Goal: Task Accomplishment & Management: Use online tool/utility

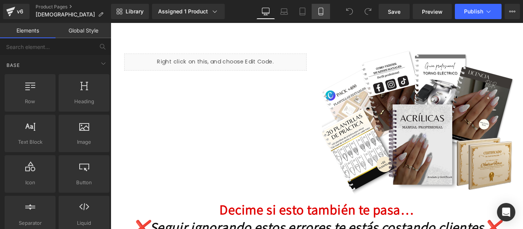
click at [319, 11] on icon at bounding box center [321, 12] width 8 height 8
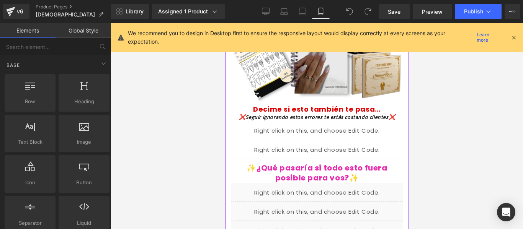
scroll to position [76, 0]
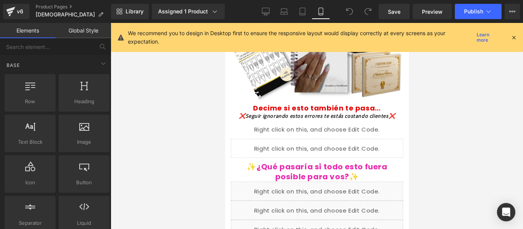
click at [516, 35] on icon at bounding box center [513, 37] width 7 height 7
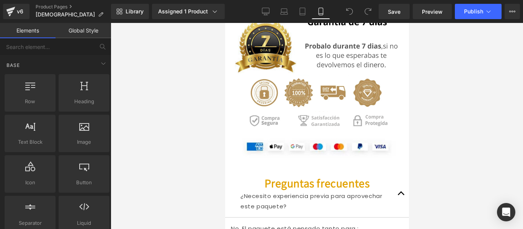
scroll to position [3560, 0]
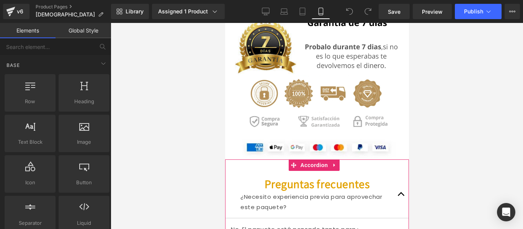
click at [396, 171] on button "button" at bounding box center [400, 194] width 15 height 47
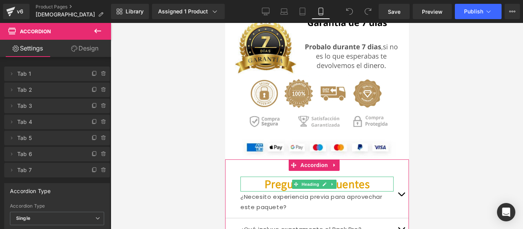
click at [340, 177] on strong "Preguntas frecuentes" at bounding box center [316, 184] width 105 height 15
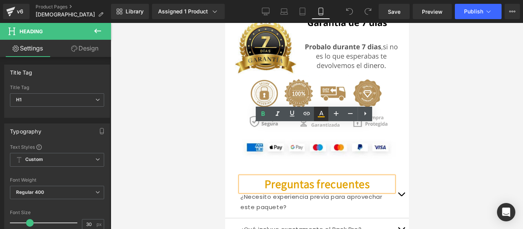
click at [322, 113] on icon at bounding box center [321, 113] width 4 height 5
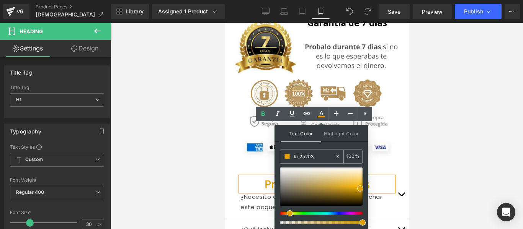
click at [341, 157] on div at bounding box center [339, 156] width 9 height 13
type input "none"
type input "0"
click at [314, 159] on input "none" at bounding box center [314, 156] width 41 height 8
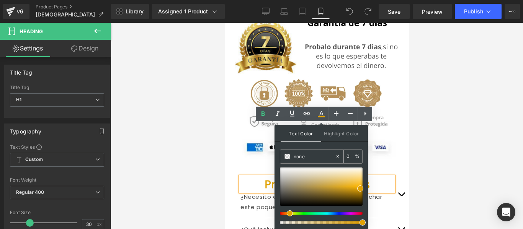
click at [314, 159] on input "none" at bounding box center [314, 156] width 41 height 8
paste input "#ed002d"
type input "#ed002d"
type input "100"
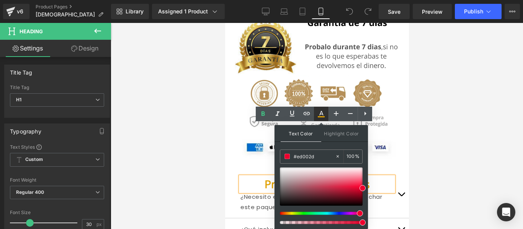
click at [322, 113] on icon at bounding box center [321, 114] width 9 height 9
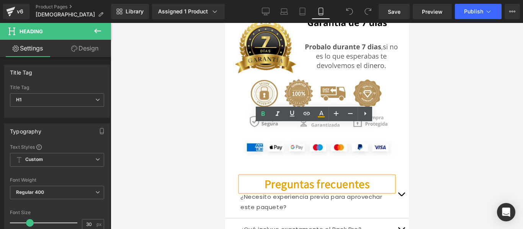
click at [325, 177] on strong "Preguntas frecuentes" at bounding box center [316, 184] width 105 height 15
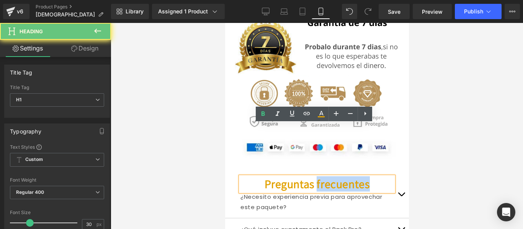
click at [325, 177] on strong "Preguntas frecuentes" at bounding box center [316, 184] width 105 height 15
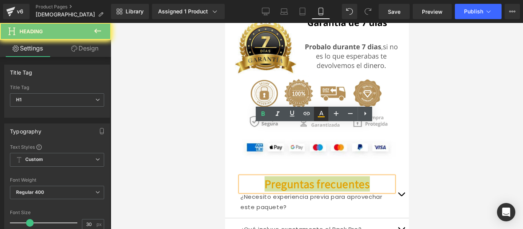
click at [324, 112] on icon at bounding box center [321, 114] width 9 height 9
type input "#e2a203"
type input "100"
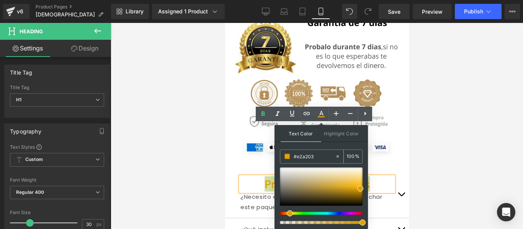
click at [339, 155] on icon at bounding box center [337, 156] width 5 height 5
type input "none"
type input "0"
click at [314, 155] on input "none" at bounding box center [314, 156] width 41 height 8
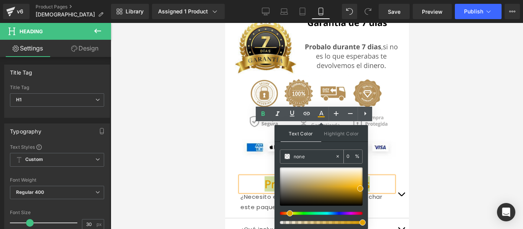
click at [314, 155] on input "none" at bounding box center [314, 156] width 41 height 8
paste input "#ed002d"
type input "#ed002d"
type input "100"
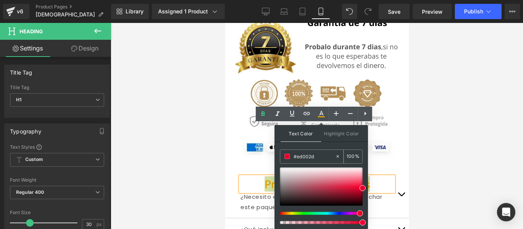
type input "#ed002d"
click at [364, 188] on span at bounding box center [363, 188] width 6 height 6
click at [360, 147] on div "Text Color Highlight Color rgba(237, 0, 45, 1) #ed002d 100 % none 0 %" at bounding box center [321, 177] width 93 height 104
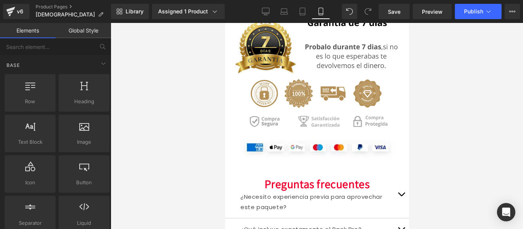
click at [207, 132] on div at bounding box center [317, 126] width 412 height 206
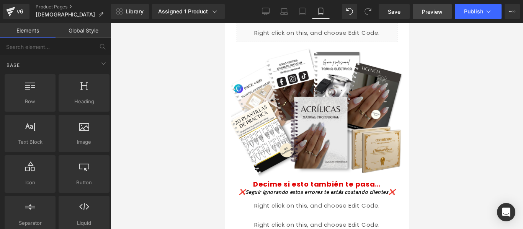
click at [432, 10] on span "Preview" at bounding box center [432, 12] width 21 height 8
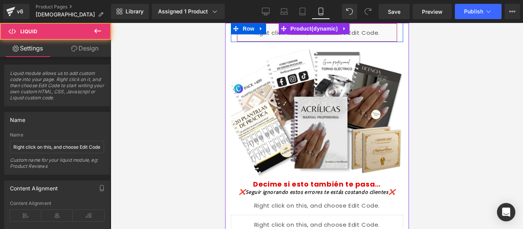
click at [373, 33] on div "Liquid" at bounding box center [316, 32] width 161 height 19
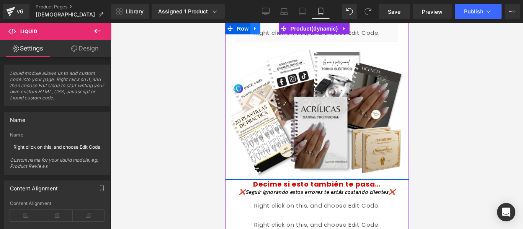
click at [257, 29] on icon at bounding box center [254, 29] width 5 height 6
click at [273, 31] on icon at bounding box center [274, 28] width 5 height 5
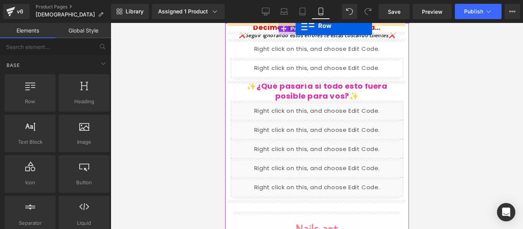
drag, startPoint x: 272, startPoint y: 110, endPoint x: 295, endPoint y: 25, distance: 88.4
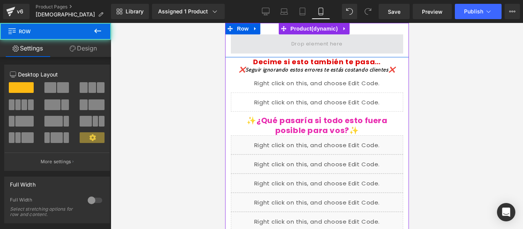
click at [360, 44] on span at bounding box center [317, 43] width 172 height 19
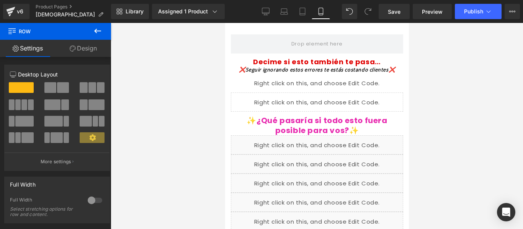
click at [97, 31] on icon at bounding box center [97, 31] width 7 height 5
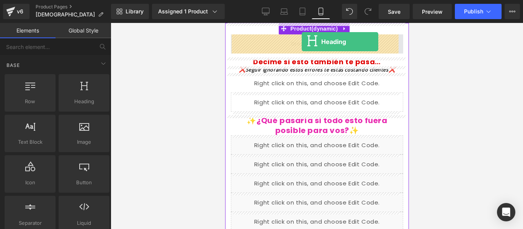
drag, startPoint x: 307, startPoint y: 120, endPoint x: 301, endPoint y: 42, distance: 78.3
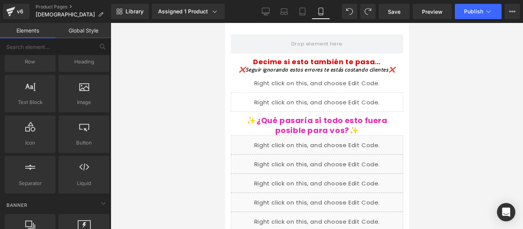
scroll to position [44, 0]
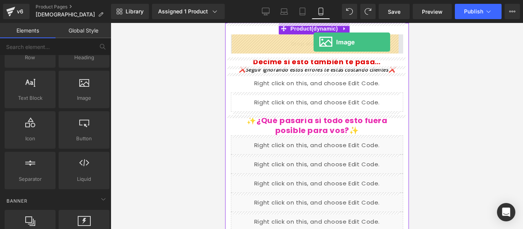
drag, startPoint x: 303, startPoint y: 114, endPoint x: 313, endPoint y: 42, distance: 72.7
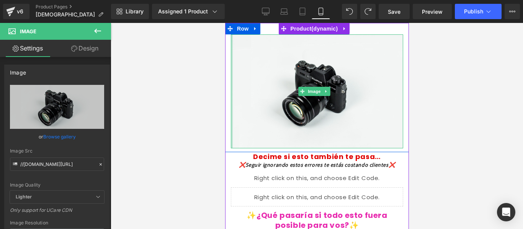
click at [232, 74] on div at bounding box center [232, 91] width 2 height 114
drag, startPoint x: 232, startPoint y: 74, endPoint x: 447, endPoint y: 97, distance: 216.4
click at [225, 74] on html "Ir directamente al contenido Image Row Decime si esto también te pasa… Heading …" at bounding box center [317, 126] width 184 height 206
click at [227, 75] on div "Image" at bounding box center [317, 91] width 184 height 114
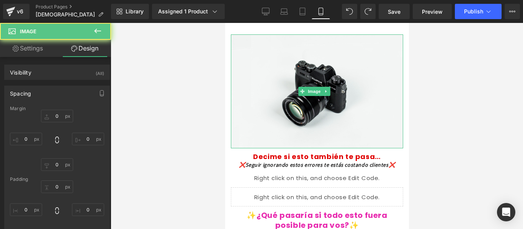
click at [224, 75] on div at bounding box center [317, 126] width 412 height 206
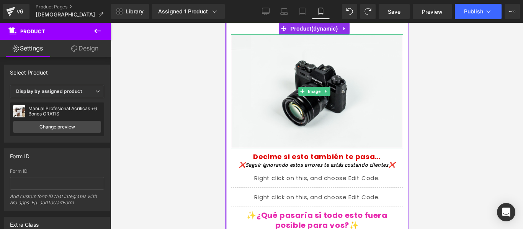
drag, startPoint x: 226, startPoint y: 72, endPoint x: 217, endPoint y: 75, distance: 9.2
click at [225, 75] on html "Ir directamente al contenido Image Row Decime si esto también te pasa… Heading …" at bounding box center [317, 126] width 184 height 206
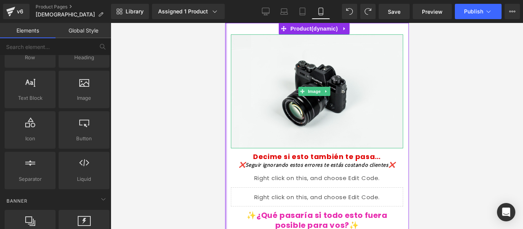
click at [222, 83] on div at bounding box center [317, 126] width 412 height 206
click at [226, 85] on div "Image" at bounding box center [317, 91] width 184 height 114
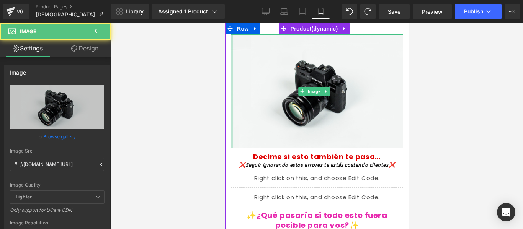
drag, startPoint x: 231, startPoint y: 85, endPoint x: 222, endPoint y: 85, distance: 8.8
click at [225, 85] on html "Ir directamente al contenido Image Row Decime si esto también te pasa… Heading …" at bounding box center [317, 126] width 184 height 206
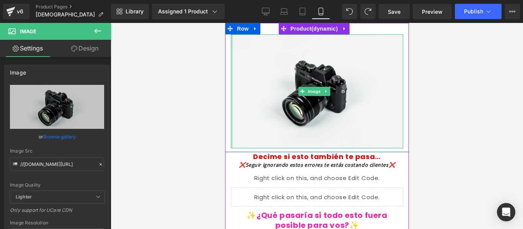
click at [231, 124] on div at bounding box center [232, 91] width 2 height 114
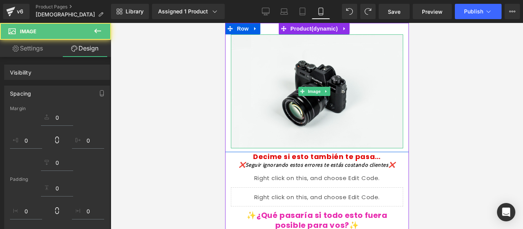
click at [231, 124] on div at bounding box center [232, 91] width 2 height 114
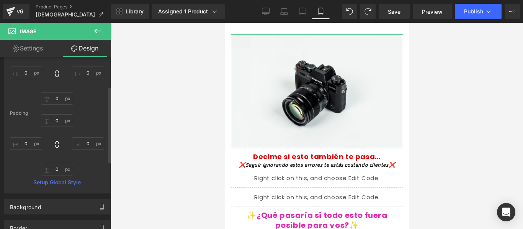
scroll to position [67, 0]
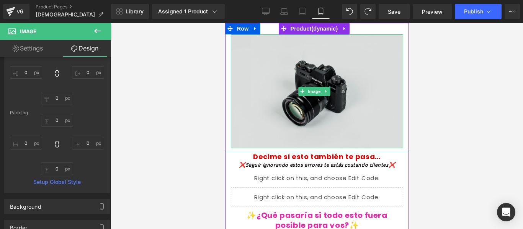
click at [337, 80] on img at bounding box center [317, 91] width 172 height 114
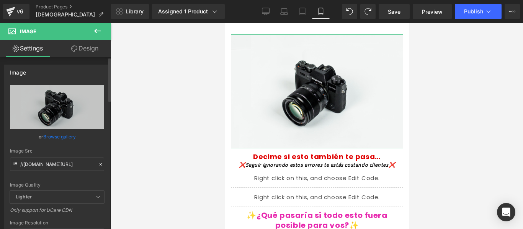
click at [98, 162] on icon at bounding box center [100, 164] width 5 height 5
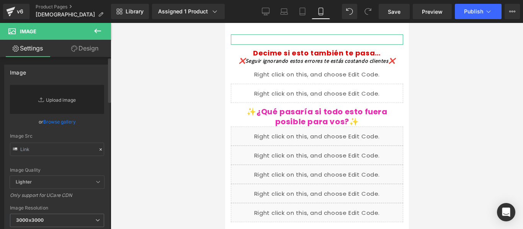
click at [59, 103] on link "Replace Image" at bounding box center [57, 99] width 94 height 29
type input "C:\fakepath\titulo landing (1080 x 350 px).png"
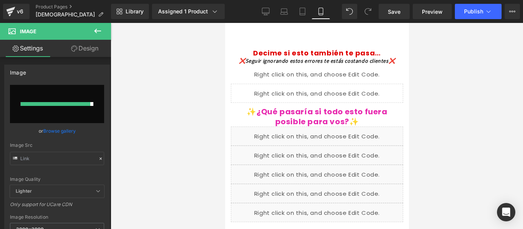
type input "[URL][DOMAIN_NAME]"
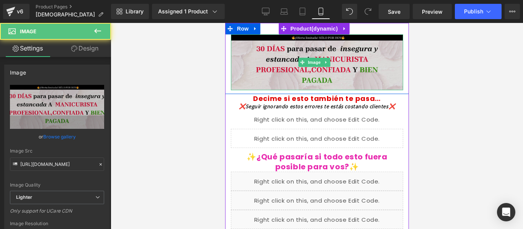
click at [254, 43] on img at bounding box center [317, 62] width 172 height 56
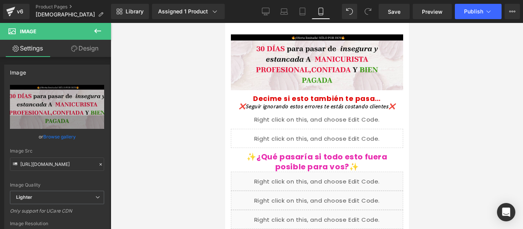
click at [97, 31] on icon at bounding box center [97, 31] width 7 height 5
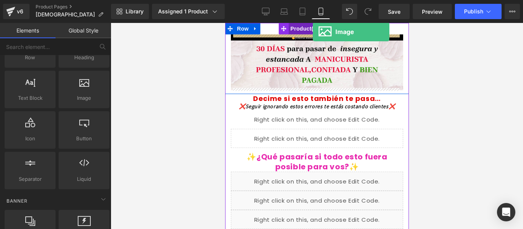
drag, startPoint x: 307, startPoint y: 114, endPoint x: 312, endPoint y: 32, distance: 82.1
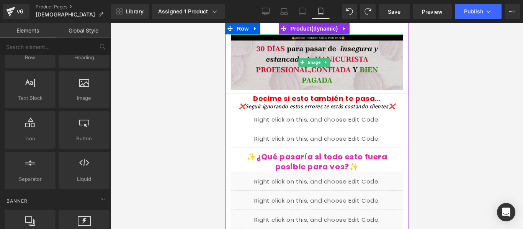
click at [388, 50] on img at bounding box center [317, 62] width 172 height 56
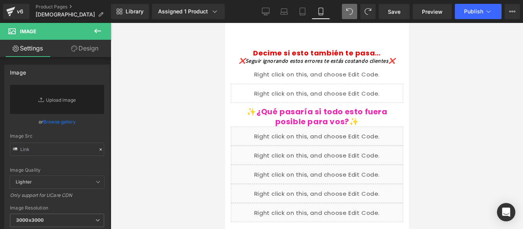
click at [100, 30] on icon at bounding box center [97, 30] width 9 height 9
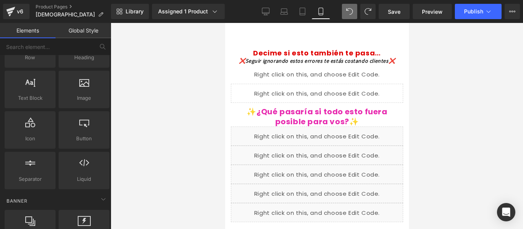
scroll to position [0, 0]
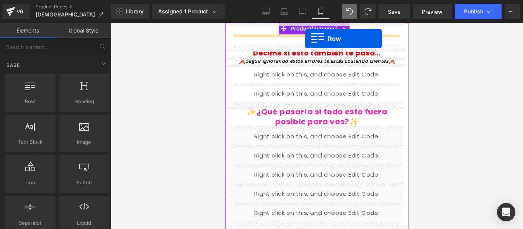
drag, startPoint x: 254, startPoint y: 125, endPoint x: 305, endPoint y: 39, distance: 100.6
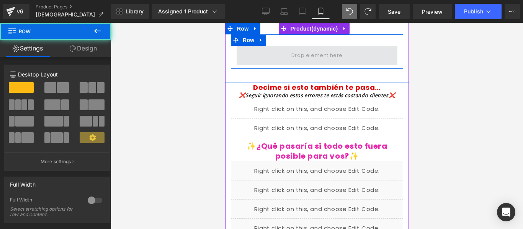
click at [373, 51] on span at bounding box center [316, 55] width 161 height 19
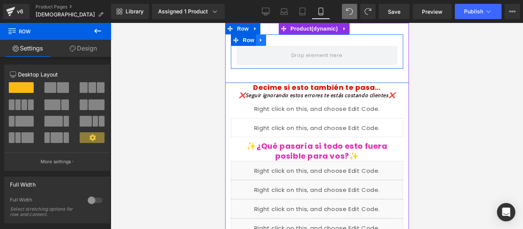
click at [262, 39] on icon at bounding box center [260, 41] width 5 height 6
click at [278, 42] on icon at bounding box center [280, 41] width 5 height 6
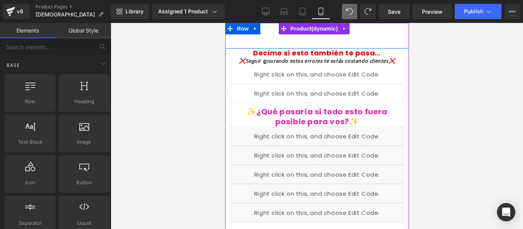
click at [448, 54] on div at bounding box center [317, 126] width 412 height 206
click at [200, 10] on div "Assigned 1 Product" at bounding box center [188, 12] width 61 height 8
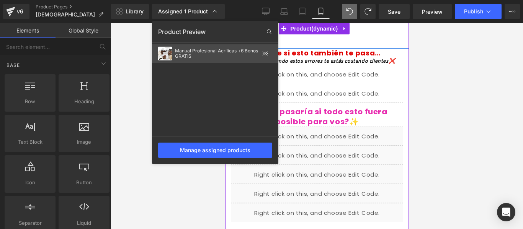
click at [266, 54] on icon at bounding box center [266, 54] width 2 height 2
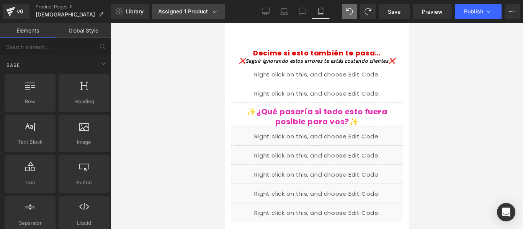
click at [211, 11] on icon at bounding box center [215, 12] width 8 height 8
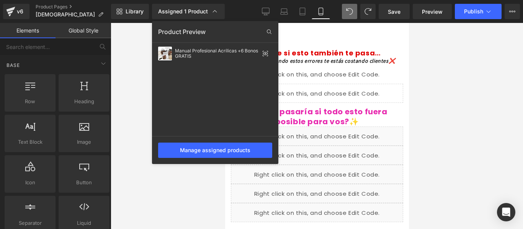
click at [131, 68] on div at bounding box center [317, 126] width 412 height 206
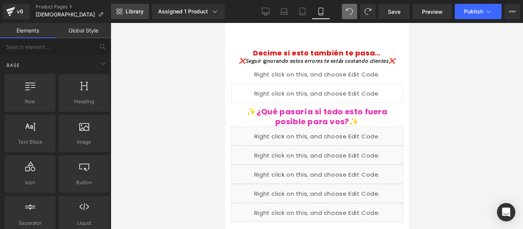
click at [133, 13] on span "Library" at bounding box center [135, 11] width 18 height 7
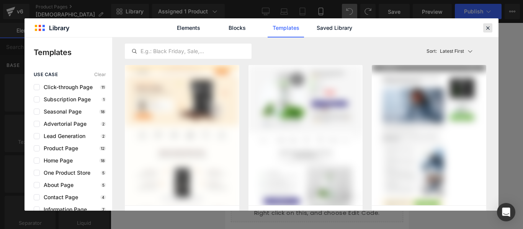
click at [489, 27] on icon at bounding box center [487, 28] width 7 height 7
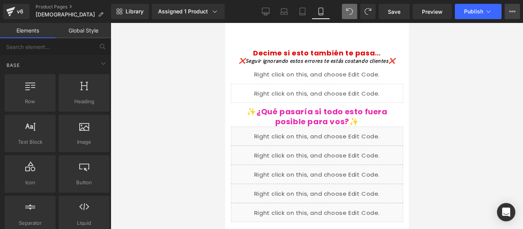
click at [516, 10] on button "Upgrade Plan View Live Page View with current Template Save Template to Library…" at bounding box center [512, 11] width 15 height 15
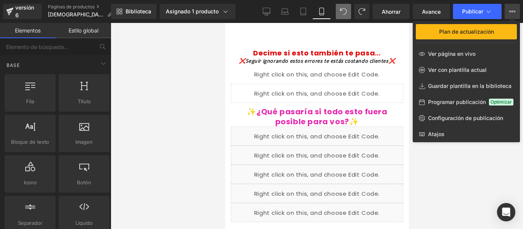
click at [195, 62] on div at bounding box center [317, 126] width 412 height 206
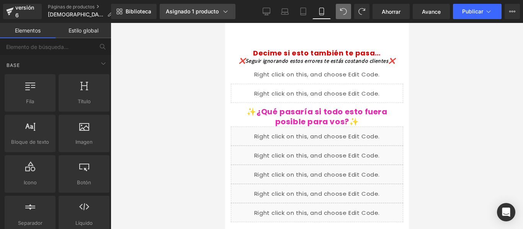
click at [213, 10] on font "Asignado 1 producto" at bounding box center [192, 11] width 53 height 7
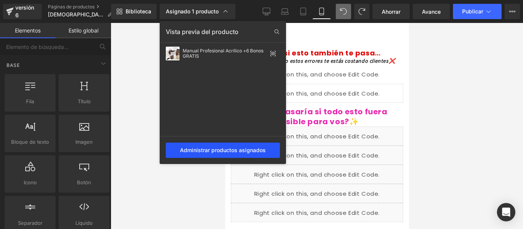
click at [221, 143] on div "Administrar productos asignados" at bounding box center [223, 150] width 114 height 15
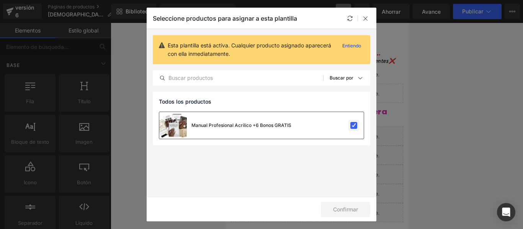
click at [354, 127] on label at bounding box center [353, 125] width 7 height 7
click at [354, 126] on input "checkbox" at bounding box center [354, 126] width 0 height 0
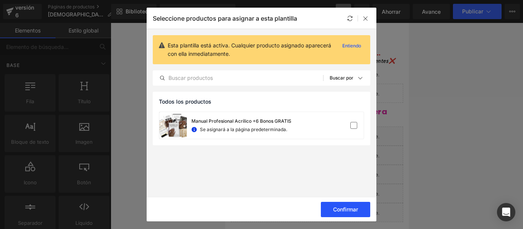
click at [349, 208] on font "Confirmar" at bounding box center [345, 209] width 25 height 7
click at [357, 205] on button "Éxito" at bounding box center [348, 209] width 45 height 15
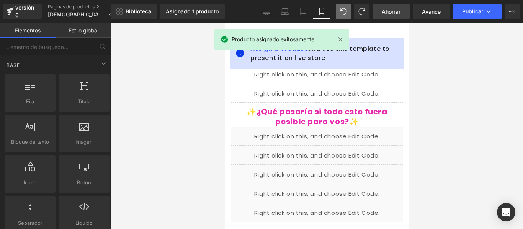
click at [396, 13] on font "Ahorrar" at bounding box center [391, 11] width 19 height 7
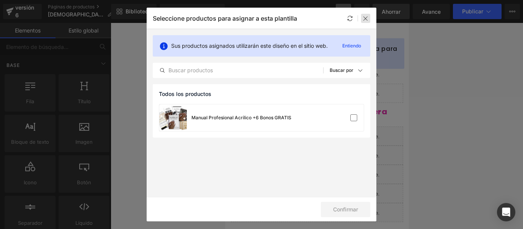
click at [368, 18] on icon at bounding box center [366, 18] width 6 height 6
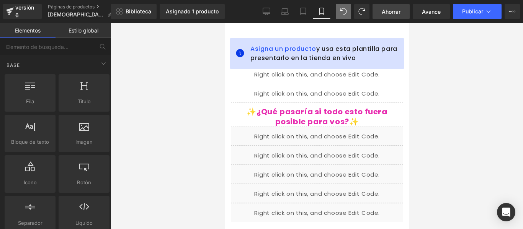
click at [429, 75] on div at bounding box center [317, 126] width 412 height 206
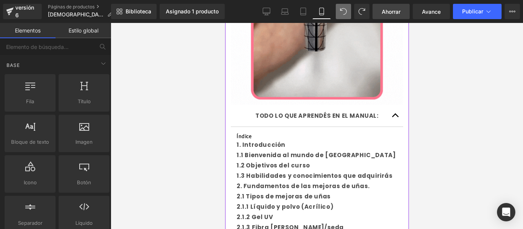
scroll to position [866, 0]
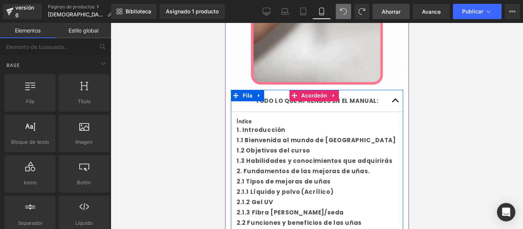
click at [388, 90] on button "button" at bounding box center [395, 101] width 15 height 22
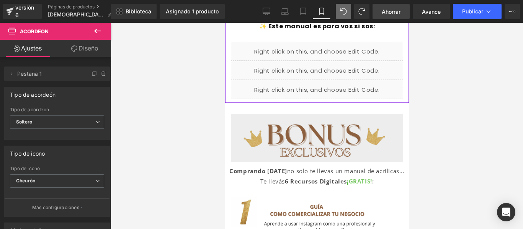
scroll to position [980, 0]
